Goal: Transaction & Acquisition: Purchase product/service

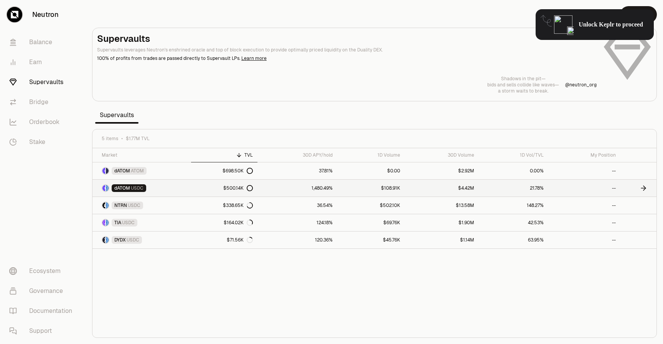
click at [239, 188] on div "$500.14K" at bounding box center [238, 188] width 30 height 6
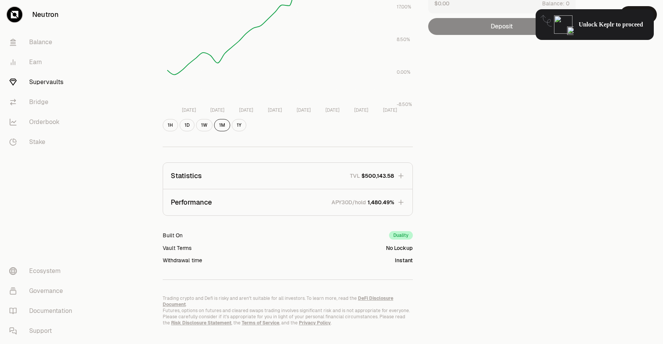
scroll to position [147, 0]
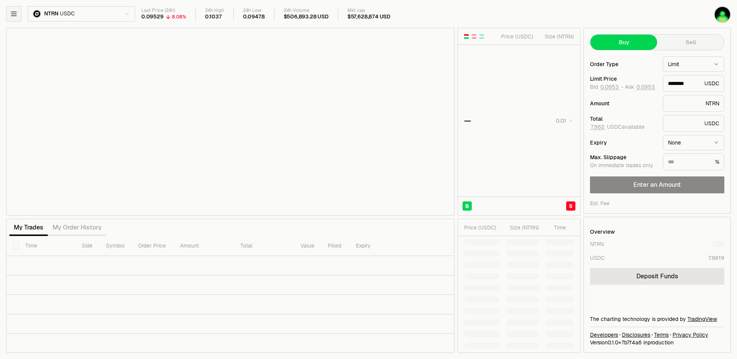
click at [16, 16] on icon "button" at bounding box center [13, 14] width 5 height 4
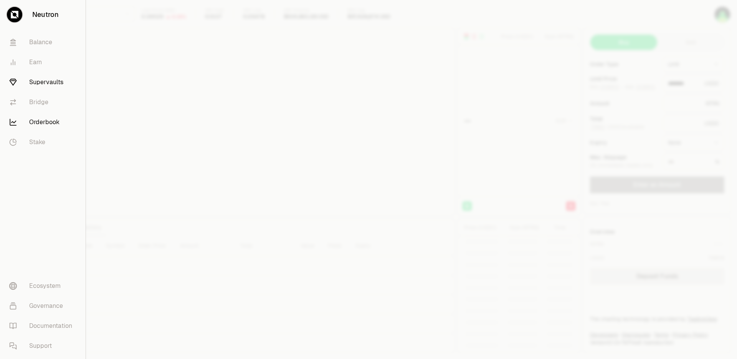
type input "********"
click at [30, 81] on link "Supervaults" at bounding box center [42, 82] width 79 height 20
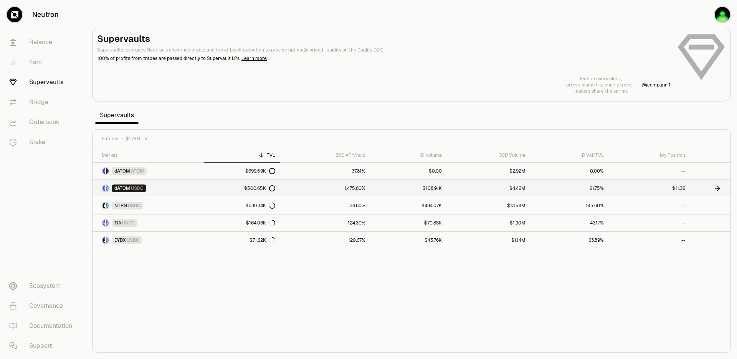
click at [251, 187] on div "$500.65K" at bounding box center [259, 188] width 31 height 6
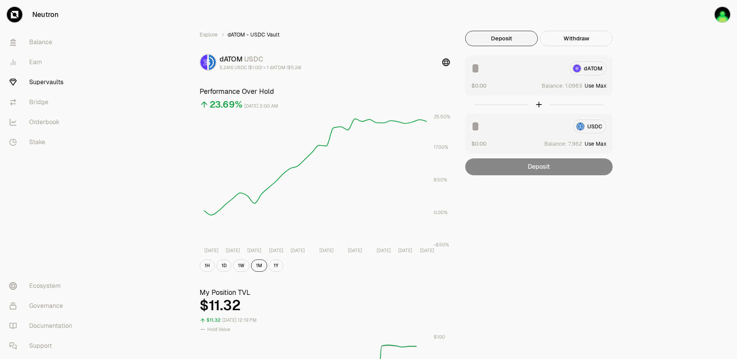
click at [600, 144] on button "Use Max" at bounding box center [596, 144] width 22 height 8
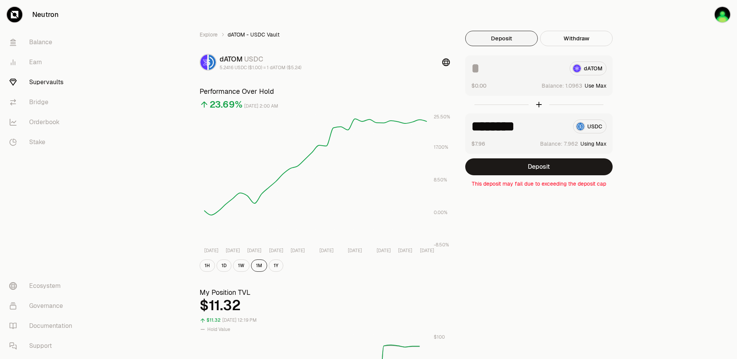
click at [539, 126] on input "********" at bounding box center [519, 126] width 96 height 14
type input "*"
click at [541, 163] on button "Deposit" at bounding box center [538, 166] width 147 height 17
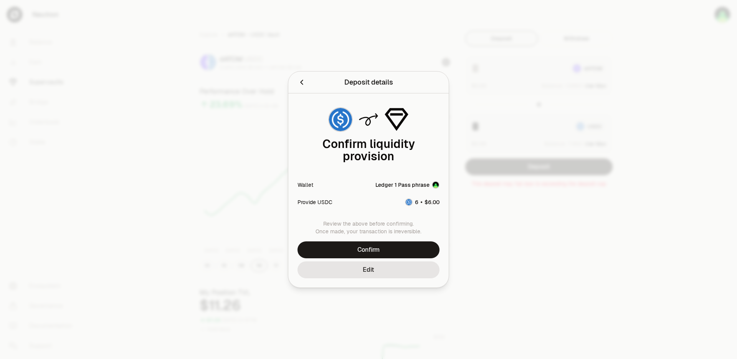
click at [303, 80] on icon "Back" at bounding box center [301, 82] width 3 height 5
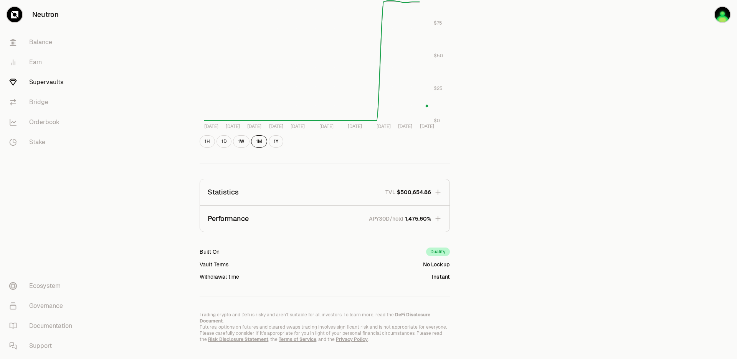
scroll to position [344, 0]
click at [425, 192] on span "$500,654.86" at bounding box center [414, 192] width 34 height 8
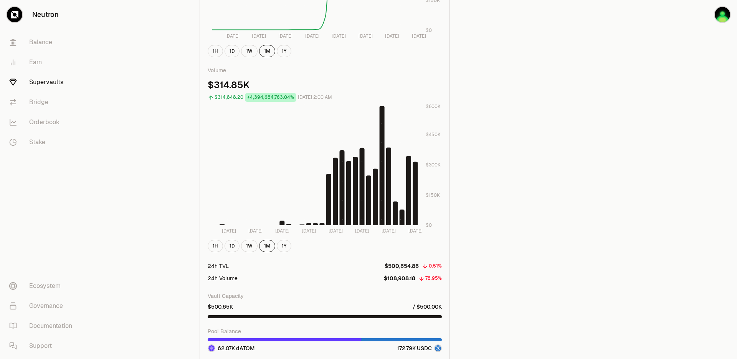
scroll to position [686, 0]
